Goal: Task Accomplishment & Management: Complete application form

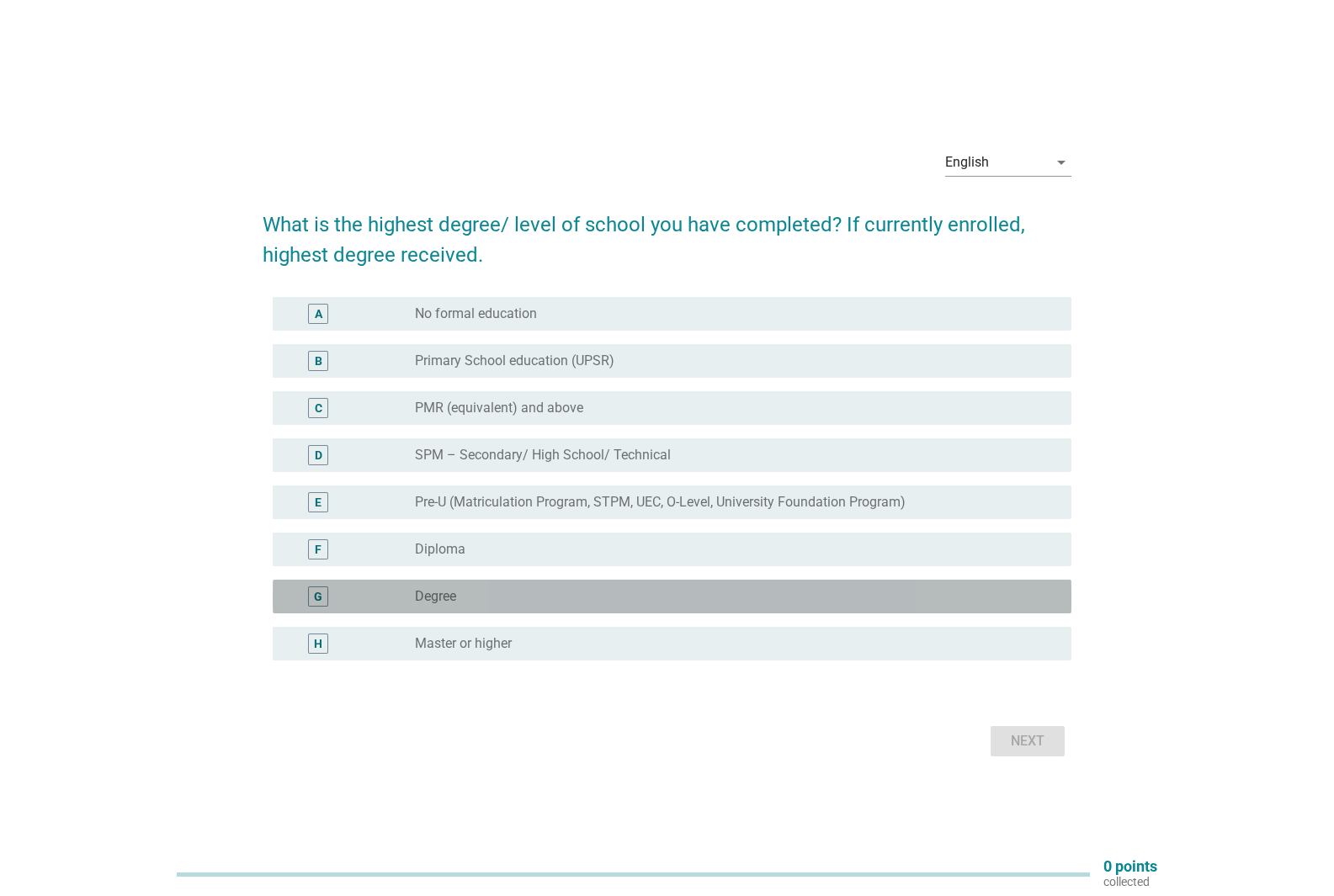
click at [551, 596] on div "radio_button_unchecked Degree" at bounding box center [729, 596] width 630 height 17
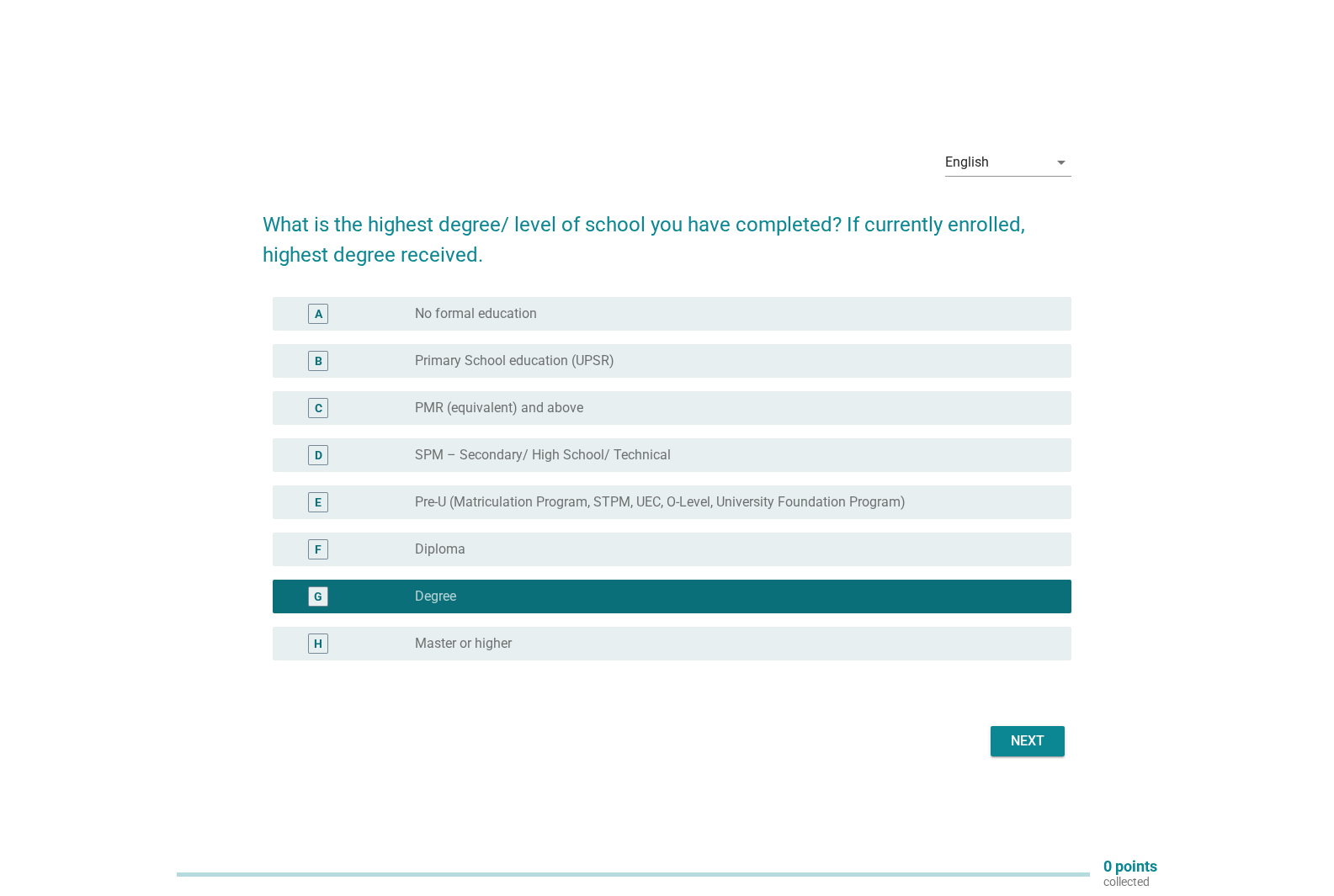
click at [1019, 742] on div "Next" at bounding box center [1027, 742] width 47 height 20
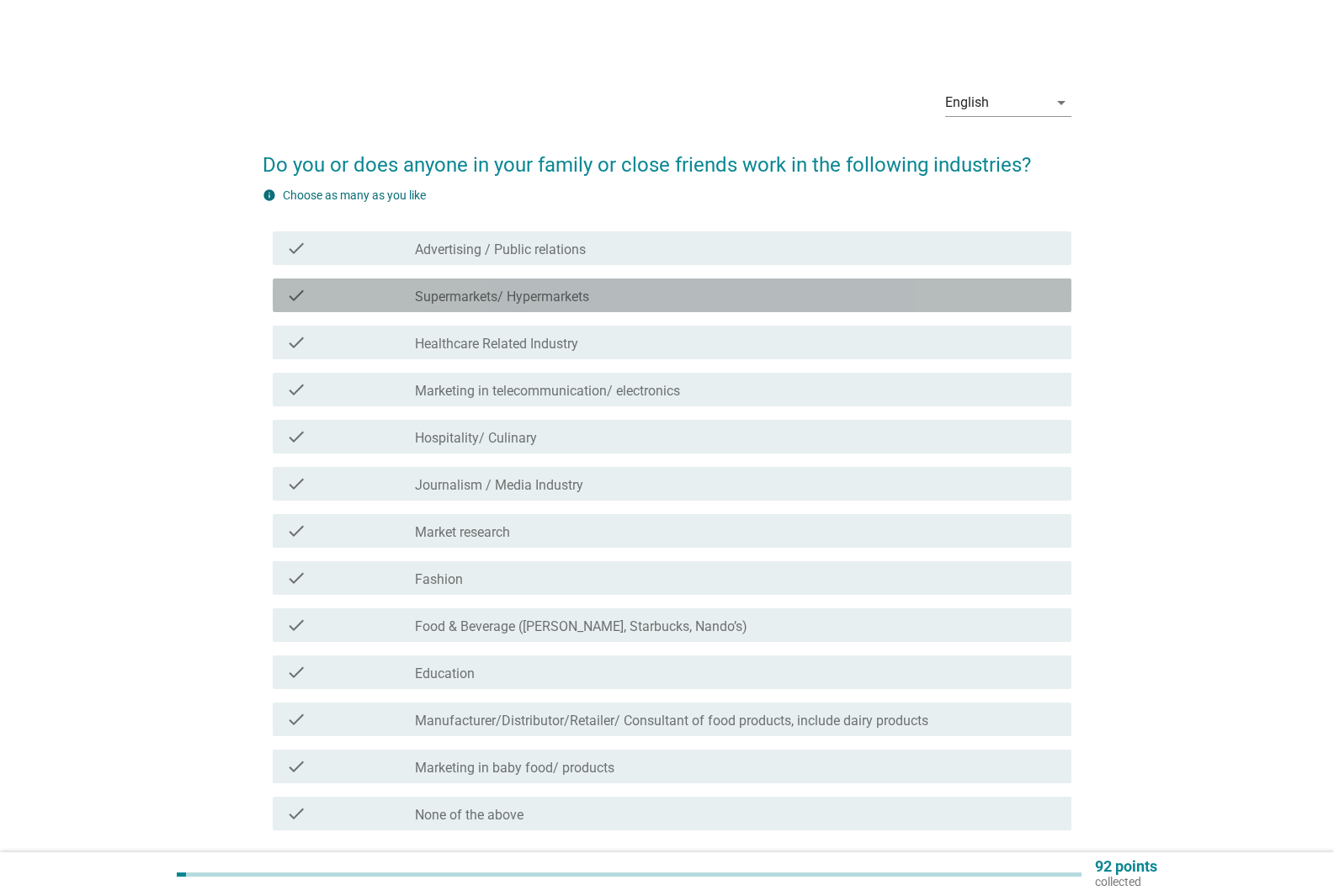
click at [597, 295] on div "check_box_outline_blank Supermarkets/ Hypermarkets" at bounding box center [736, 296] width 643 height 20
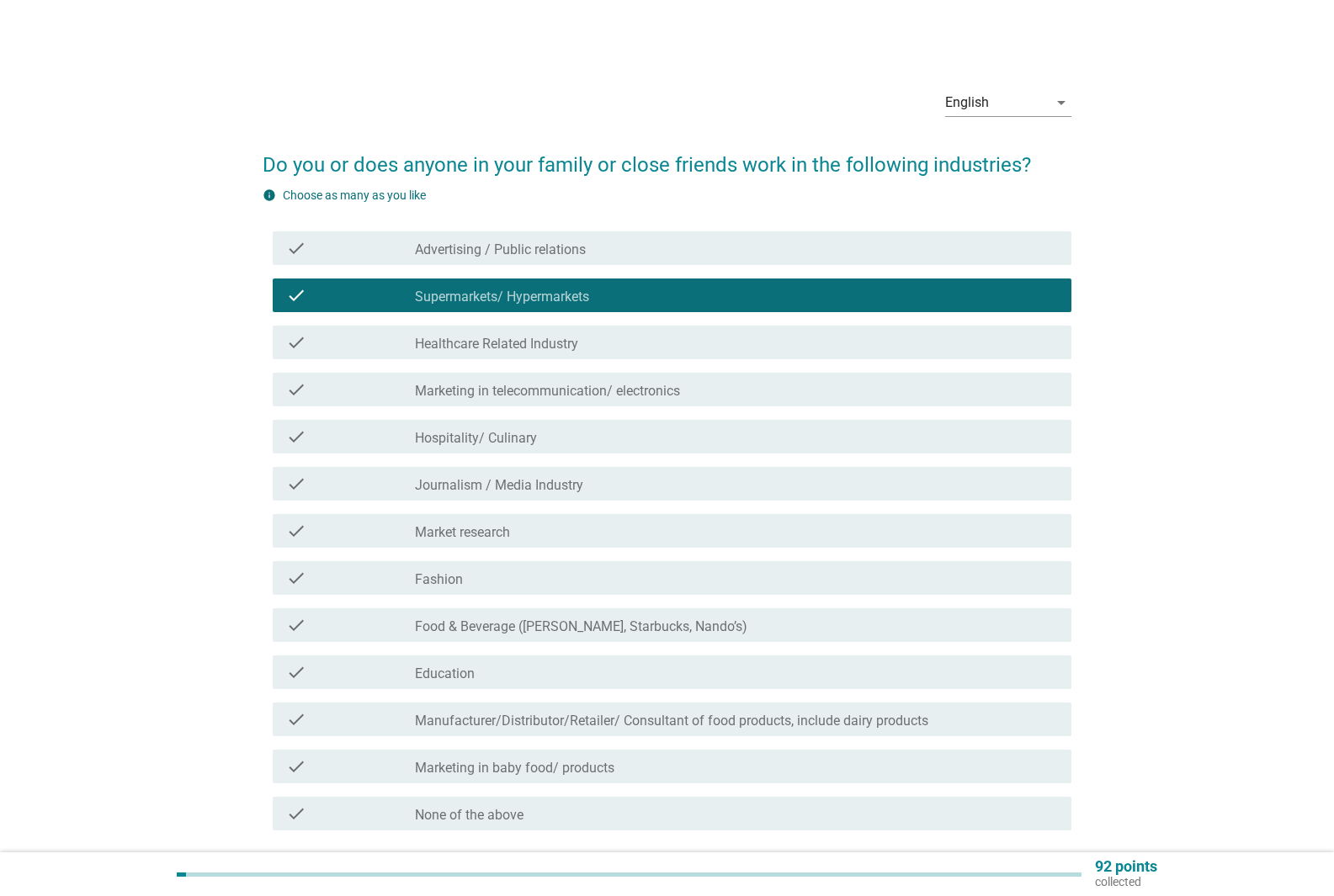
click at [606, 344] on div "check_box_outline_blank Healthcare Related Industry" at bounding box center [736, 342] width 643 height 20
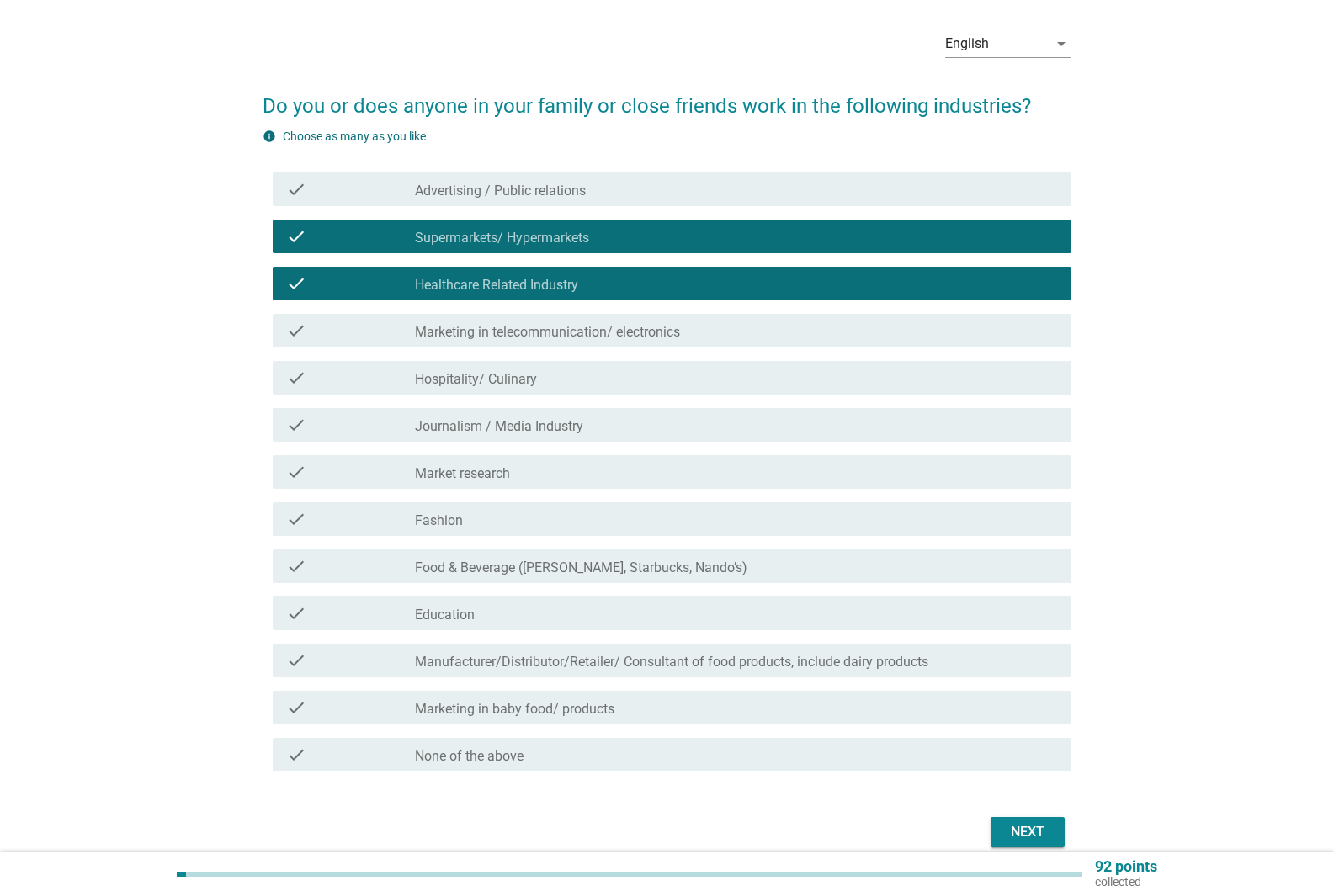
scroll to position [84, 0]
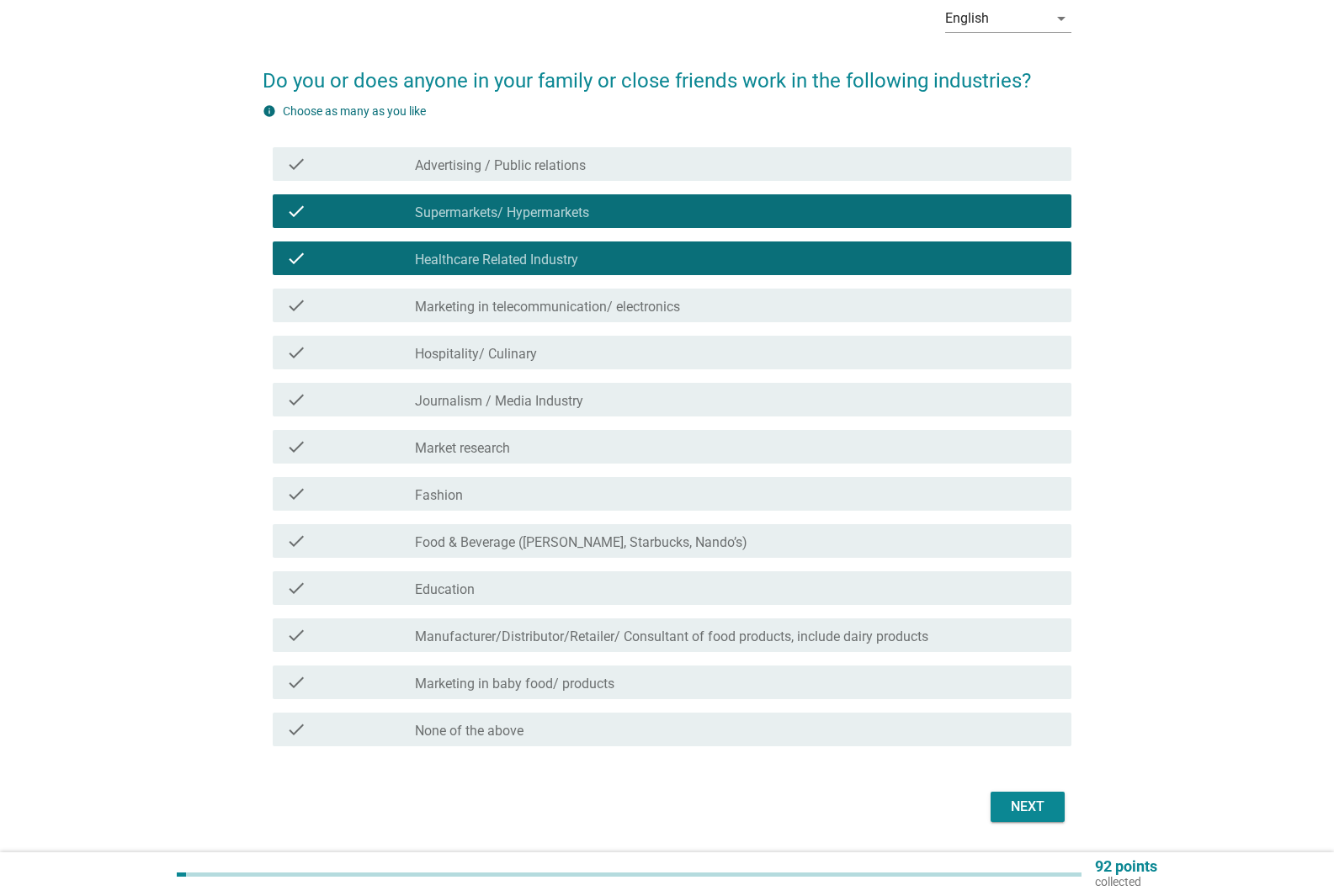
click at [595, 356] on div "check_box_outline_blank Hospitality/ Culinary" at bounding box center [736, 353] width 643 height 20
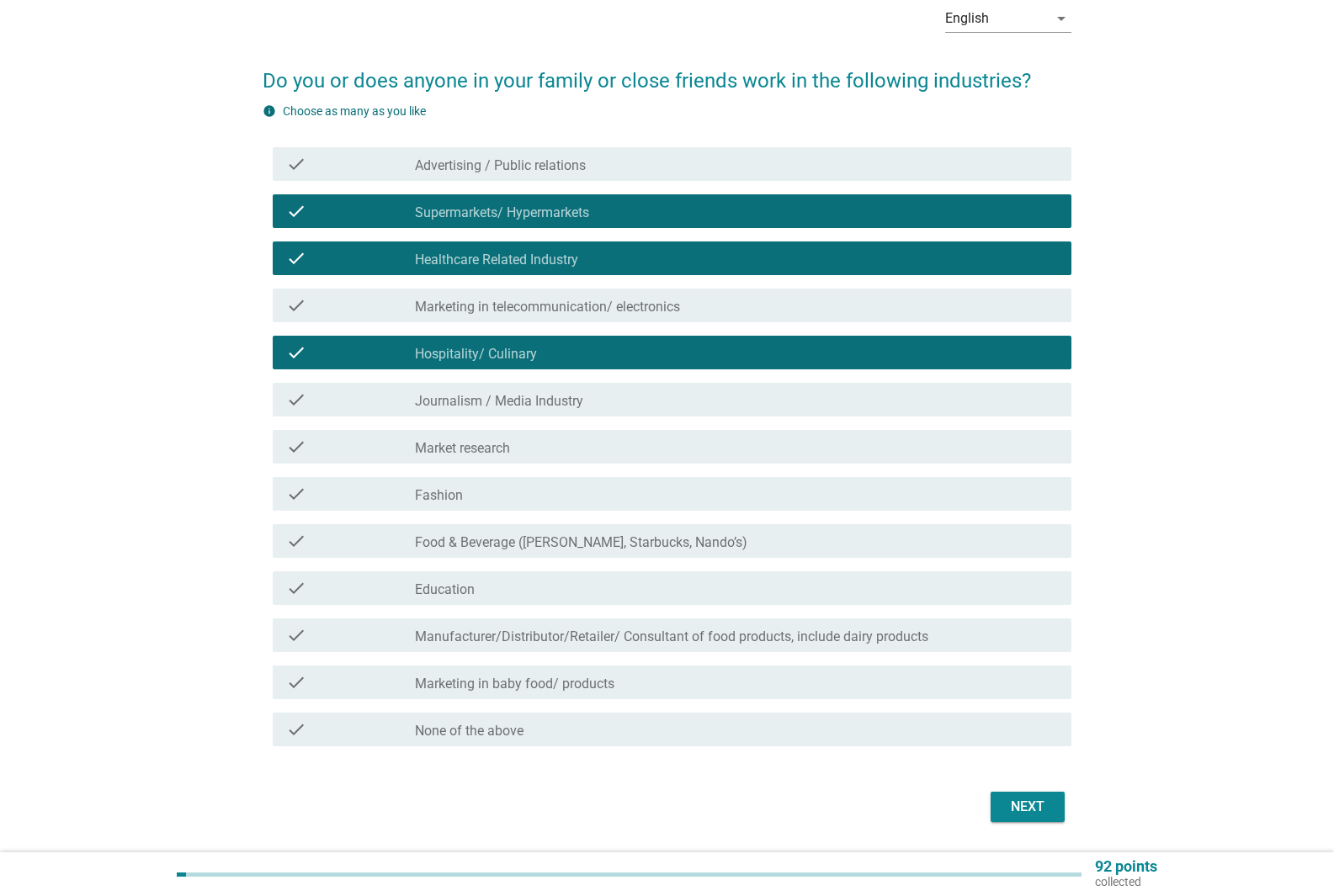
click at [550, 446] on div "check_box_outline_blank Market research" at bounding box center [736, 447] width 643 height 20
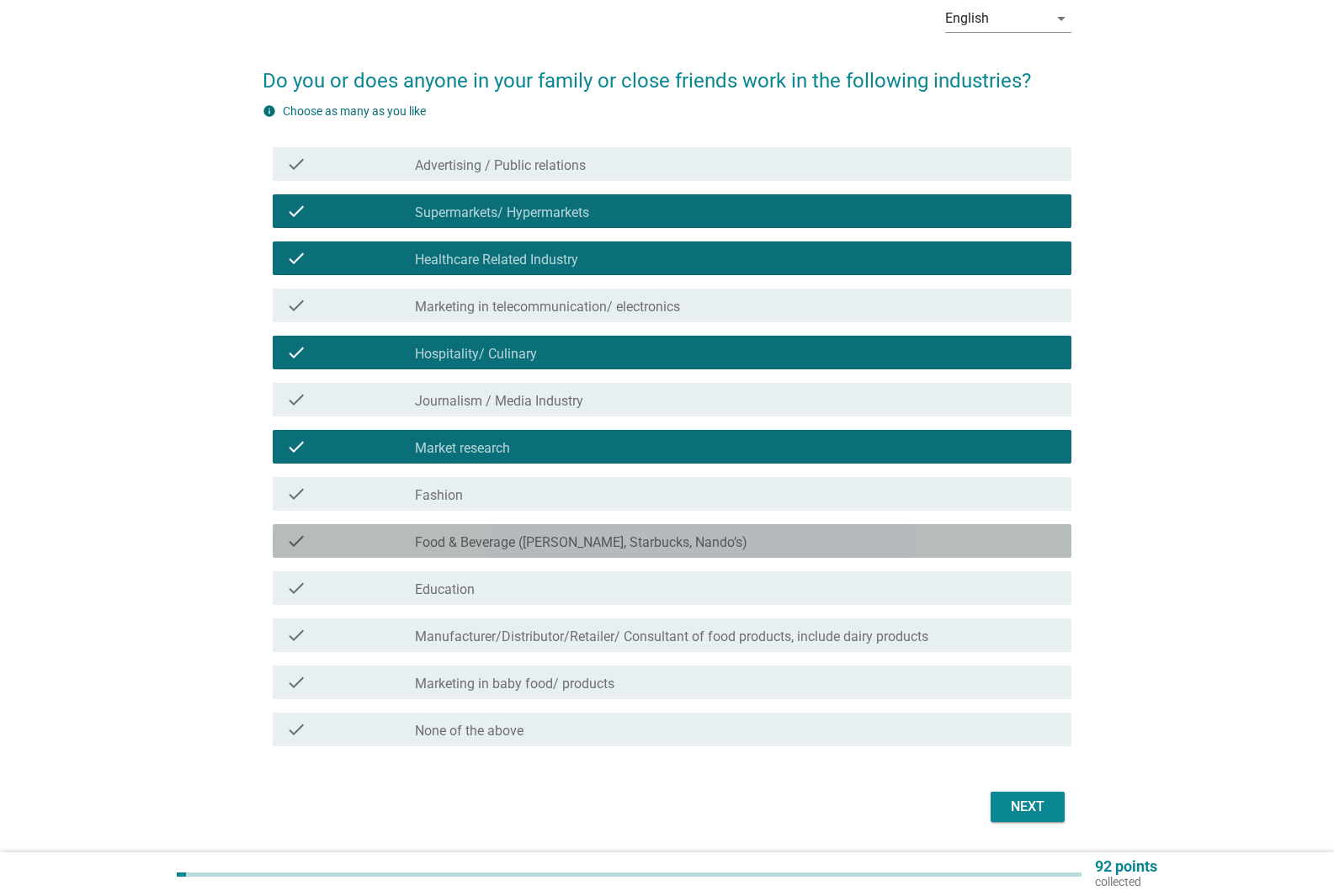
click at [554, 535] on label "Food & Beverage ([PERSON_NAME], Starbucks, Nando’s)" at bounding box center [580, 542] width 332 height 17
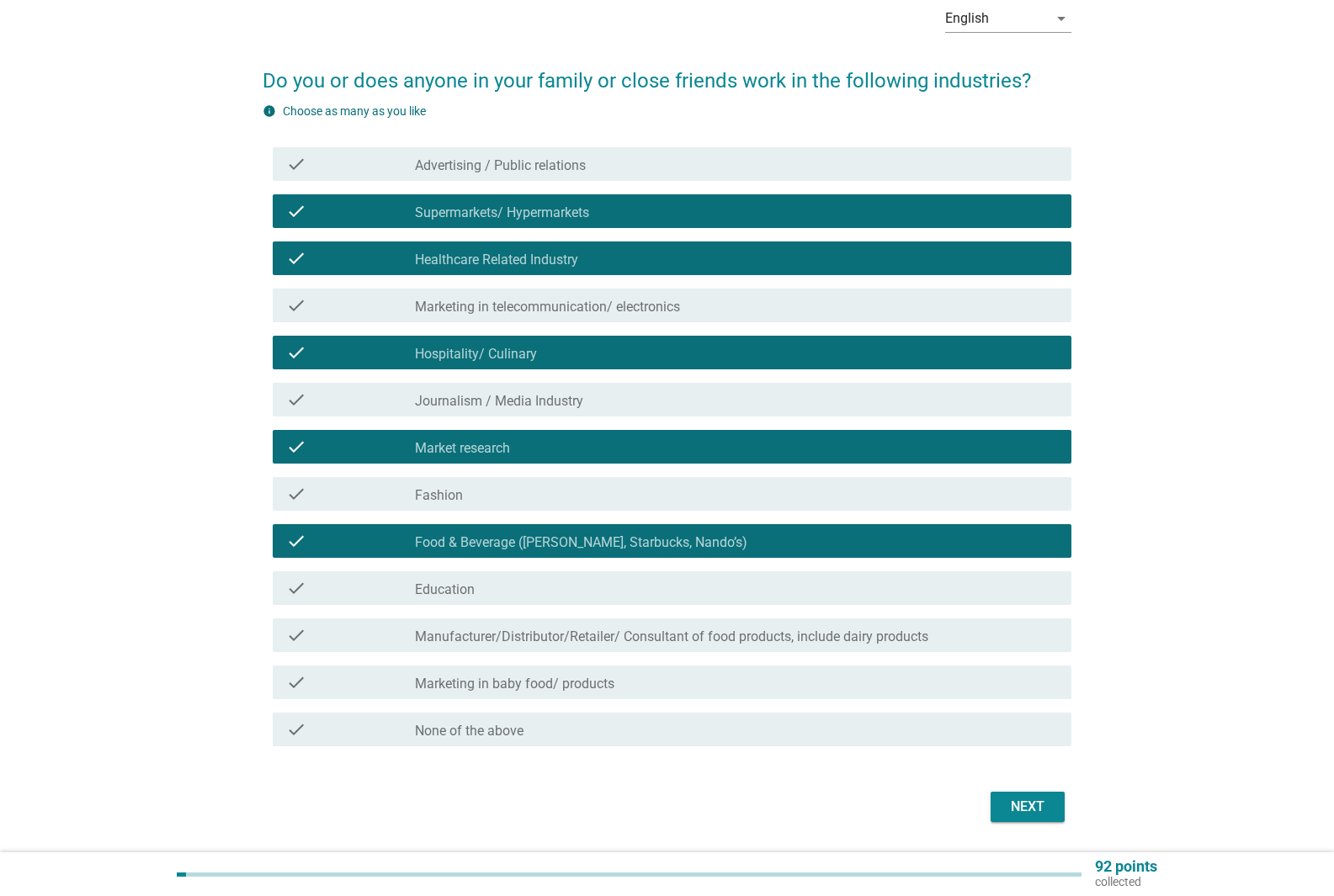
click at [526, 595] on div "check_box_outline_blank Education" at bounding box center [736, 588] width 643 height 20
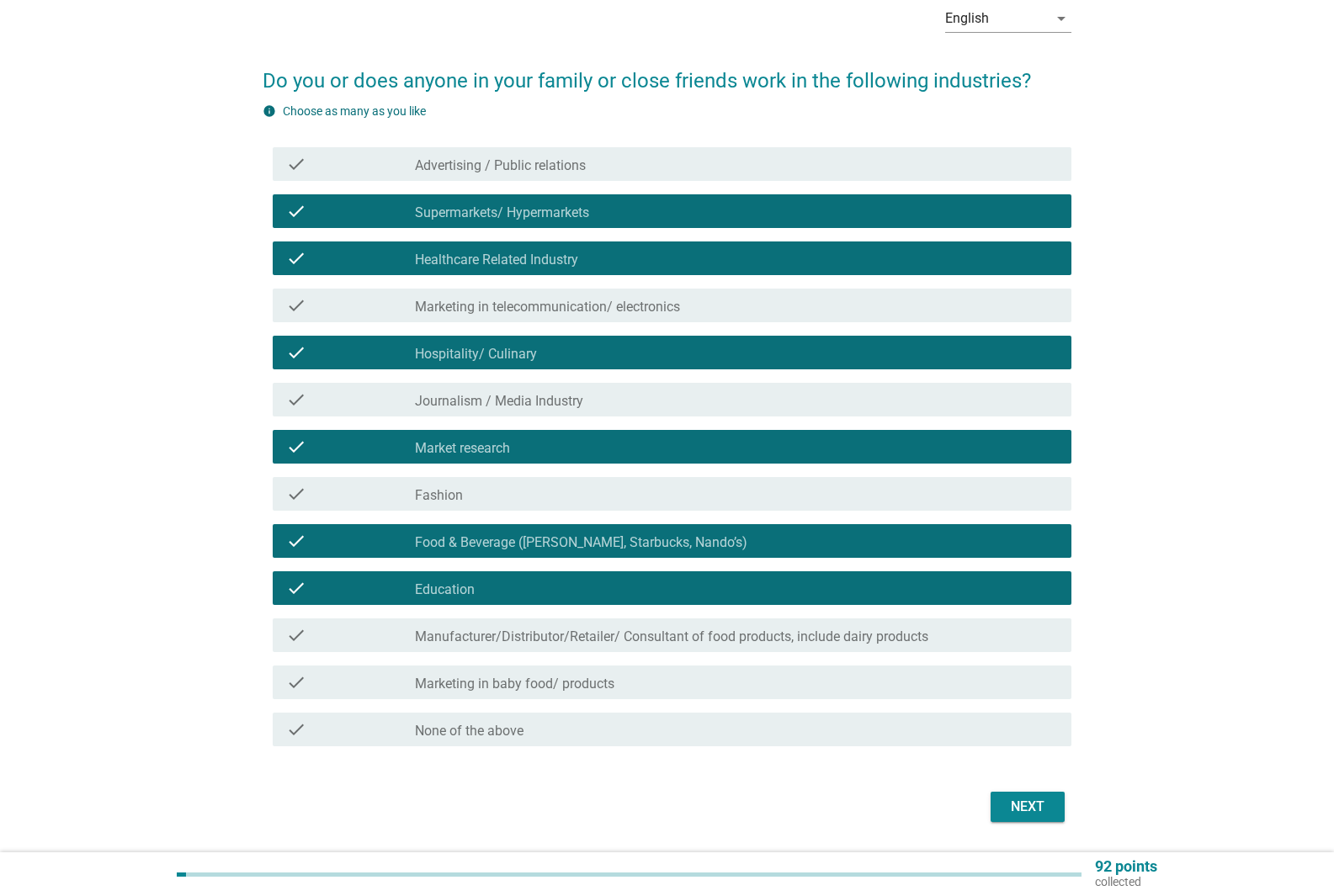
click at [599, 308] on label "Marketing in telecommunication/ electronics" at bounding box center [547, 307] width 265 height 17
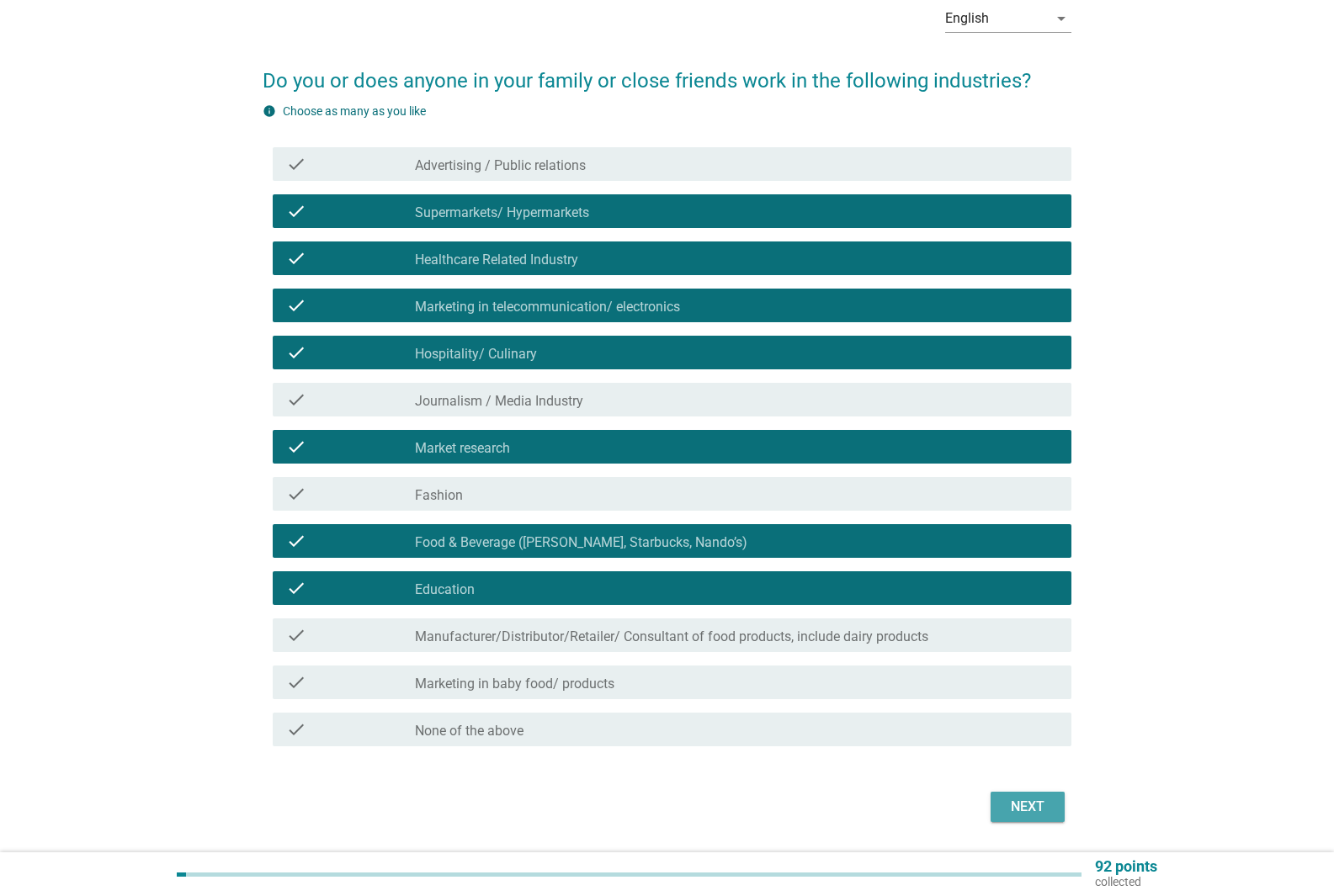
click at [1049, 810] on div "Next" at bounding box center [1027, 808] width 47 height 20
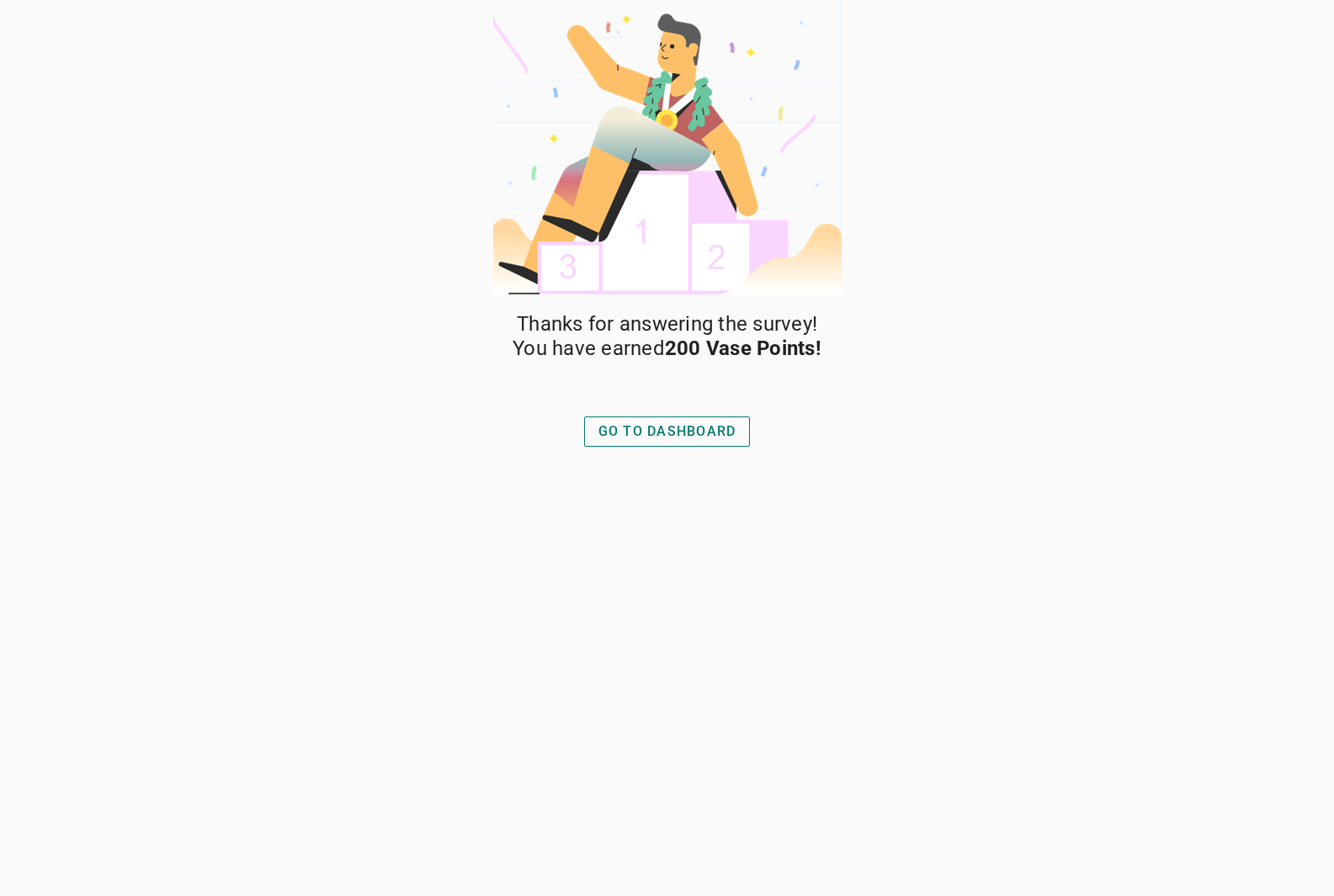
click at [648, 435] on div "GO TO DASHBOARD" at bounding box center [667, 432] width 138 height 20
click at [683, 420] on button "GO TO DASHBOARD" at bounding box center [667, 432] width 167 height 31
click at [697, 424] on div "GO TO DASHBOARD" at bounding box center [667, 432] width 138 height 20
